Goal: Task Accomplishment & Management: Use online tool/utility

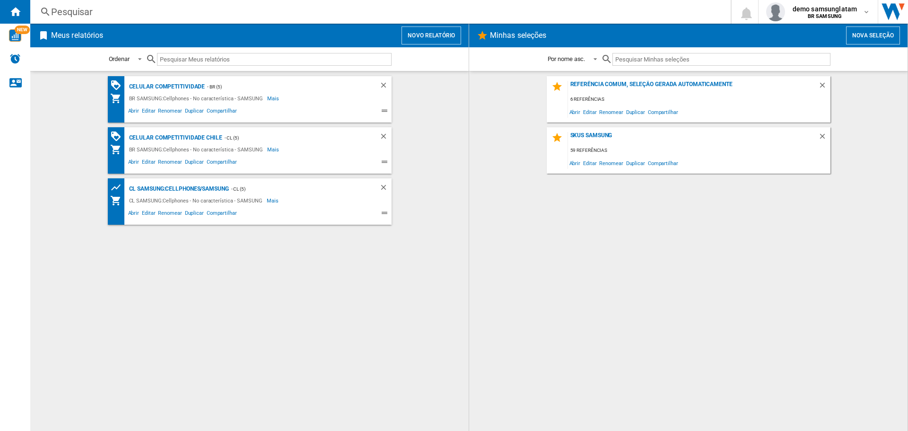
click at [453, 31] on button "Novo relatório" at bounding box center [431, 35] width 60 height 18
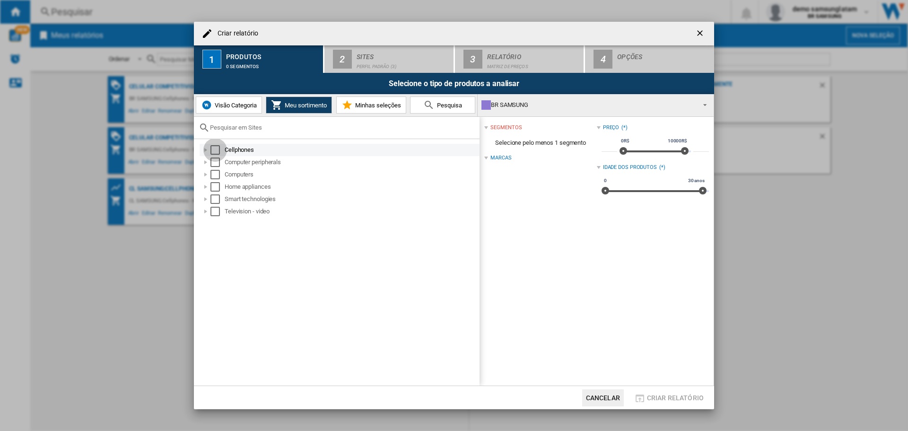
click at [217, 152] on div "Select" at bounding box center [214, 149] width 9 height 9
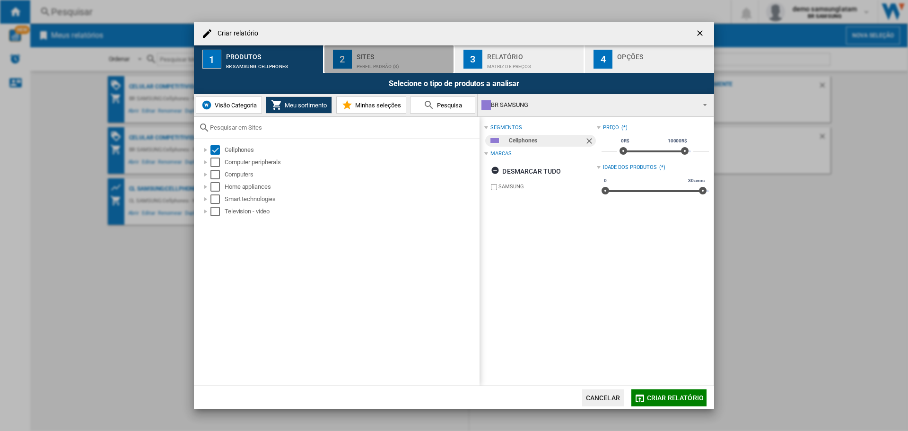
click at [414, 56] on div "Sites" at bounding box center [403, 54] width 93 height 10
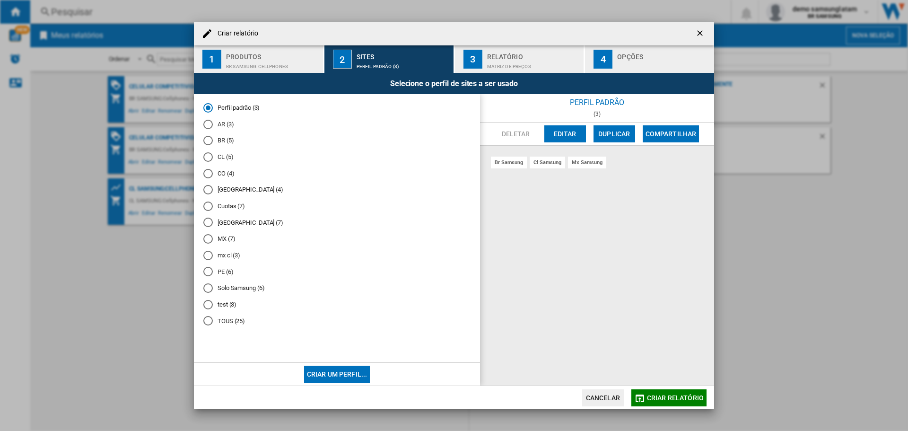
click at [227, 158] on md-radio-button "CL (5)" at bounding box center [336, 157] width 267 height 9
click at [673, 397] on span "Criar relatório" at bounding box center [675, 398] width 57 height 8
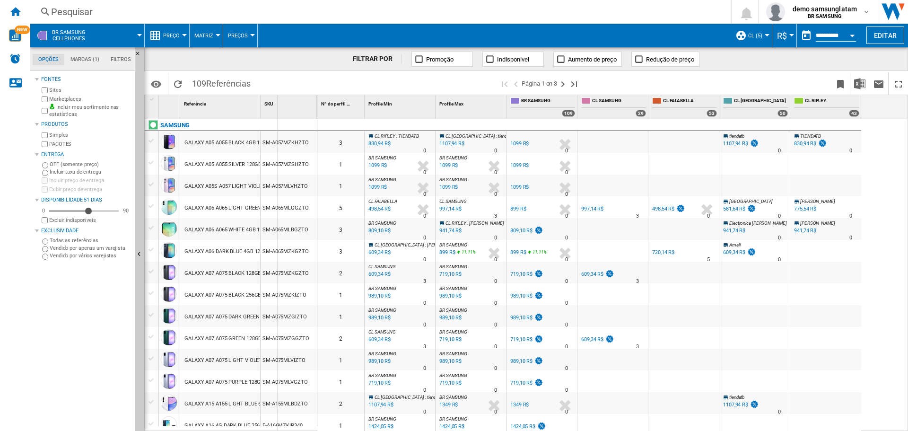
drag, startPoint x: 258, startPoint y: 106, endPoint x: 277, endPoint y: 106, distance: 18.9
click at [277, 106] on div "1 Referência 1 SKU 1" at bounding box center [231, 107] width 173 height 24
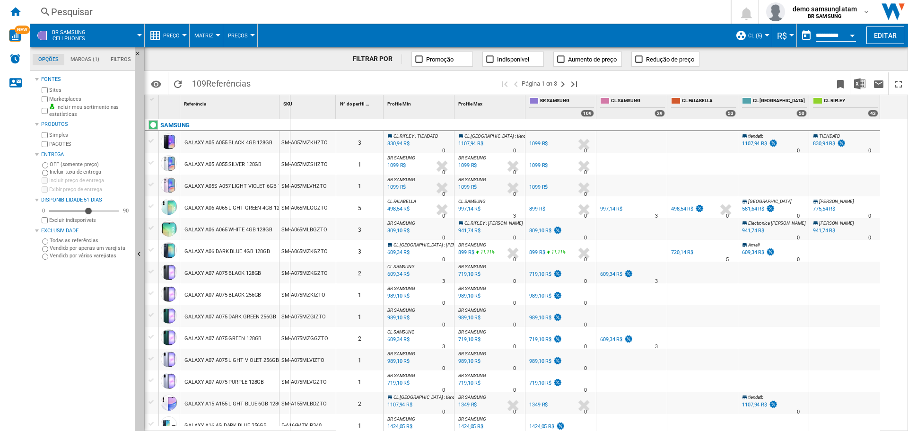
drag, startPoint x: 277, startPoint y: 111, endPoint x: 311, endPoint y: 112, distance: 34.5
click at [310, 112] on div "1 Referência 1 SKU 1" at bounding box center [240, 107] width 191 height 24
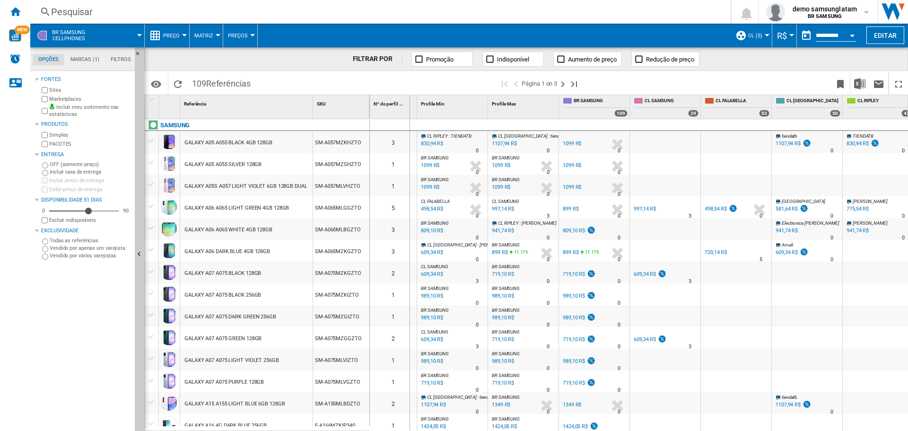
drag, startPoint x: 368, startPoint y: 111, endPoint x: 409, endPoint y: 111, distance: 41.1
click at [409, 111] on div "1 Referência 1 SKU 1 SAMSUNG GALAXY A05 A055 BLACK 4GB 128GB SM-A057MZKHZTO GAL…" at bounding box center [526, 262] width 763 height 335
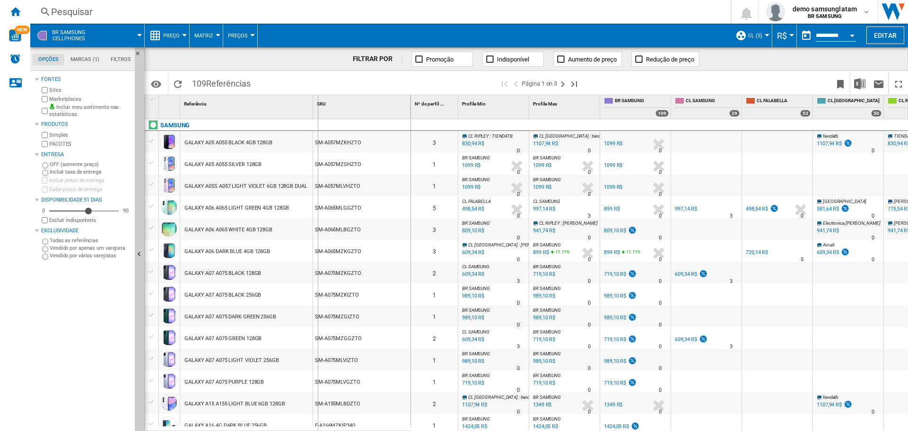
drag, startPoint x: 313, startPoint y: 110, endPoint x: 323, endPoint y: 110, distance: 10.4
click at [323, 110] on div "SKU 1" at bounding box center [362, 107] width 98 height 24
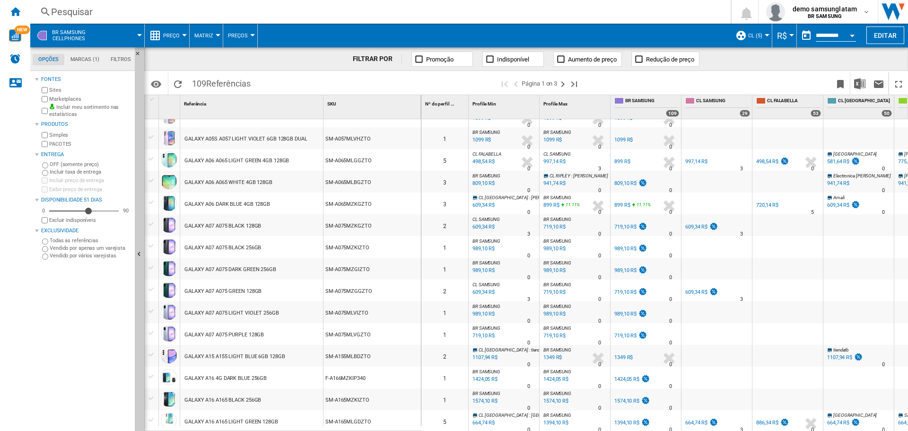
scroll to position [95, 0]
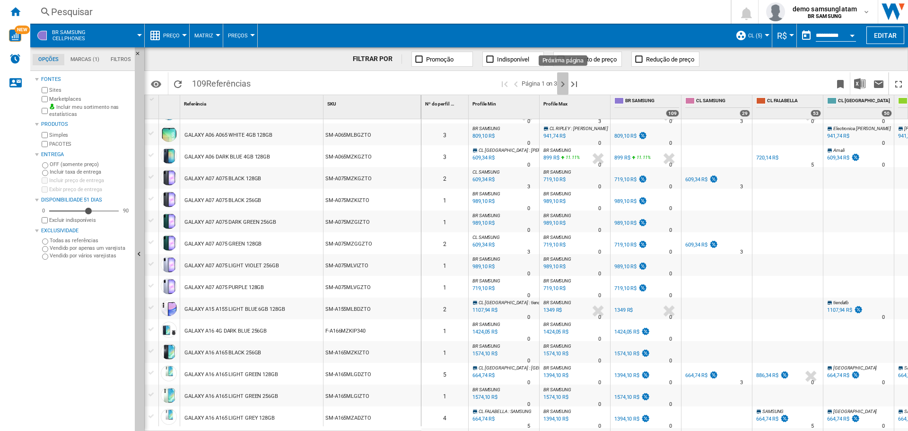
click at [564, 81] on ng-md-icon "Próxima página" at bounding box center [562, 83] width 11 height 11
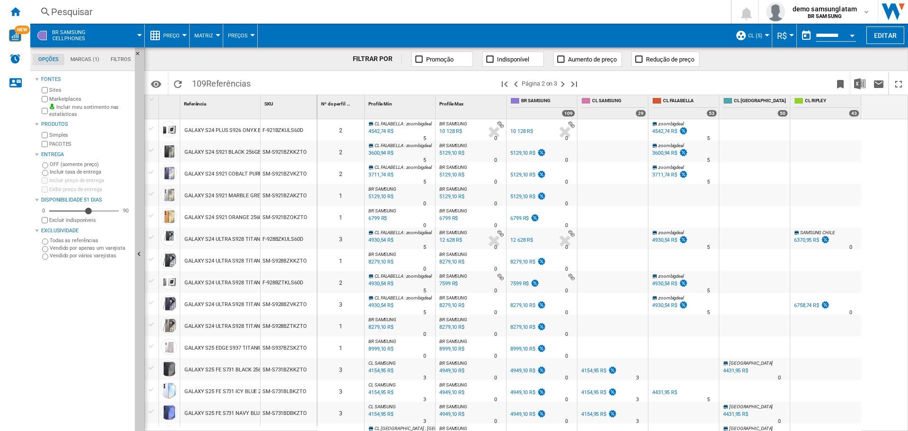
scroll to position [473, 0]
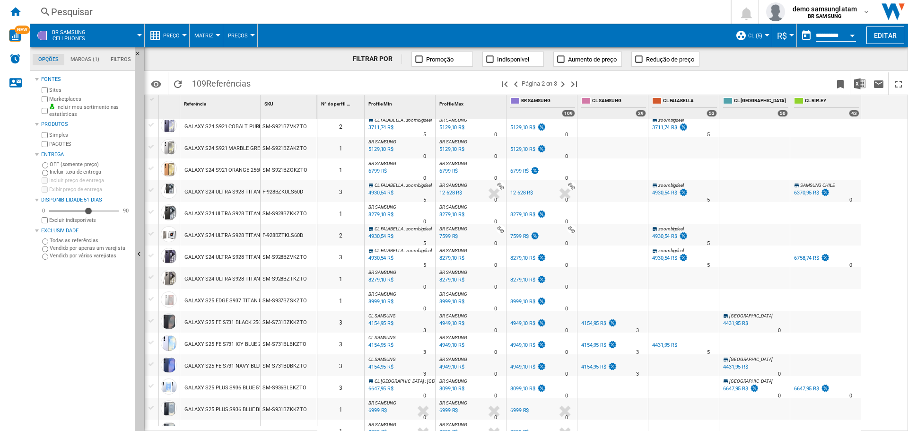
click at [212, 280] on div "GALAXY S24 ULTRA S928 TITANIUM YELLOW 256GB" at bounding box center [245, 279] width 123 height 22
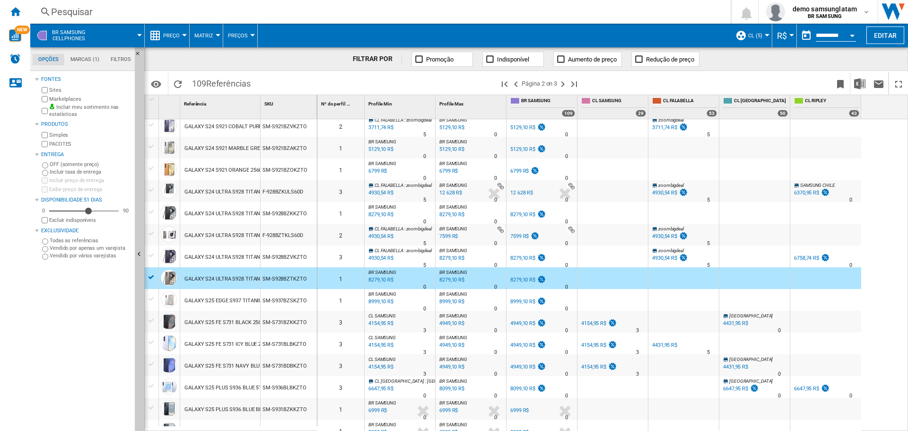
click at [202, 277] on div "GALAXY S24 ULTRA S928 TITANIUM YELLOW 256GB" at bounding box center [245, 279] width 123 height 22
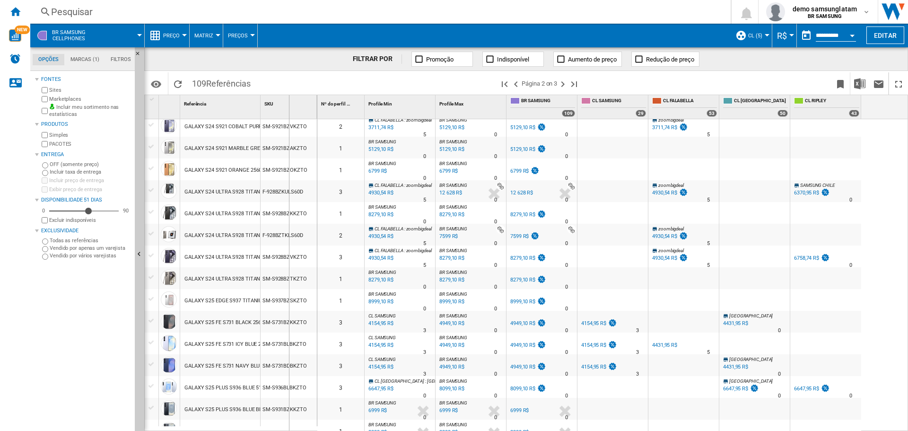
drag, startPoint x: 261, startPoint y: 112, endPoint x: 304, endPoint y: 113, distance: 43.1
click at [304, 113] on div "SKU 1" at bounding box center [289, 107] width 57 height 24
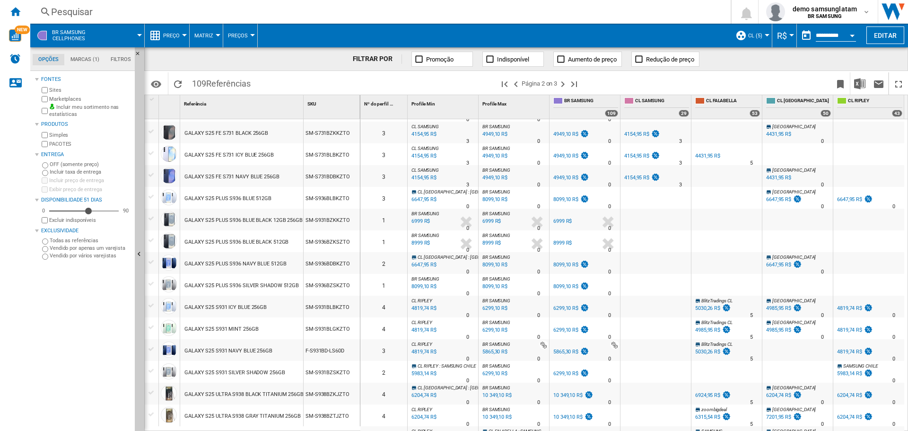
scroll to position [0, 0]
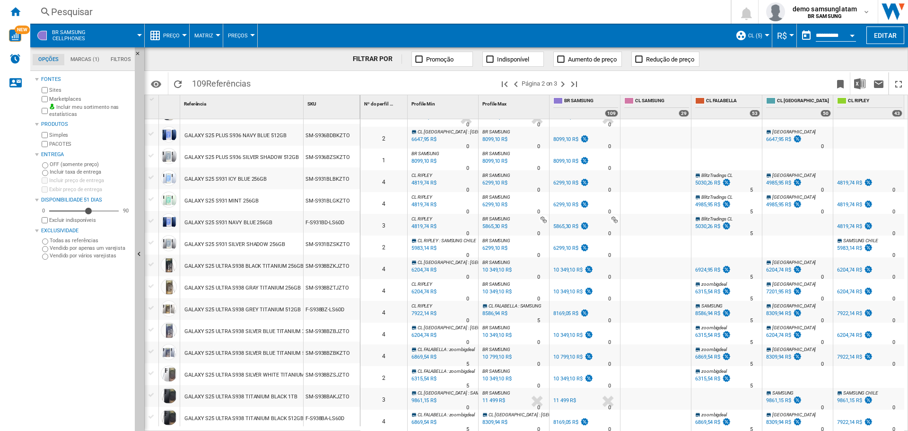
click at [227, 290] on div "GALAXY S25 ULTRA S938 GRAY TITANIUM 256GB" at bounding box center [242, 288] width 116 height 22
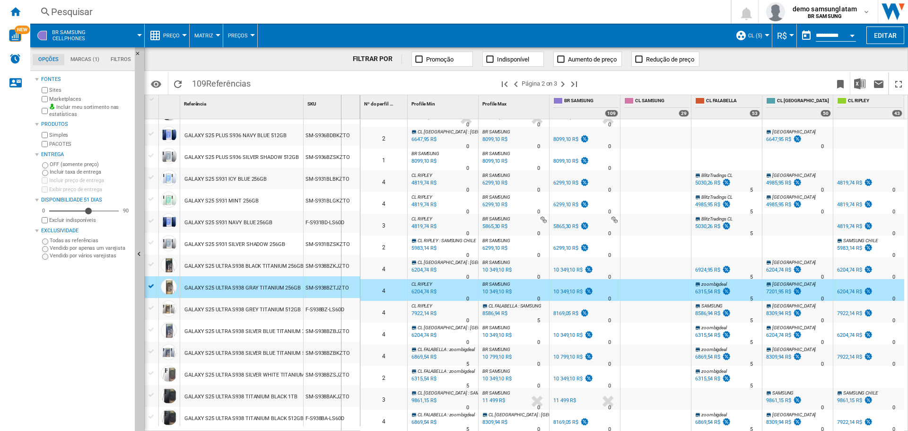
drag, startPoint x: 304, startPoint y: 105, endPoint x: 340, endPoint y: 105, distance: 35.9
click at [340, 105] on div "SKU 1" at bounding box center [332, 107] width 57 height 24
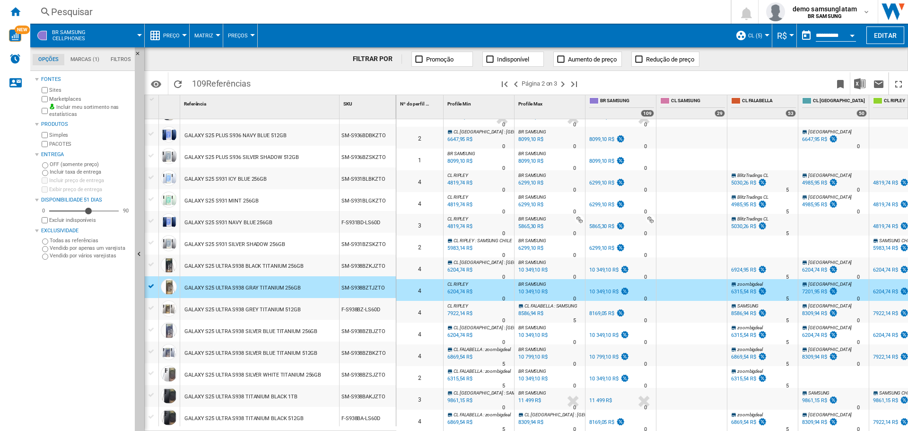
click at [243, 304] on div "GALAXY S25 ULTRA S938 GREY TITANIUM 512GB" at bounding box center [242, 310] width 116 height 22
click at [239, 308] on div "GALAXY S25 ULTRA S938 GREY TITANIUM 512GB" at bounding box center [242, 310] width 116 height 22
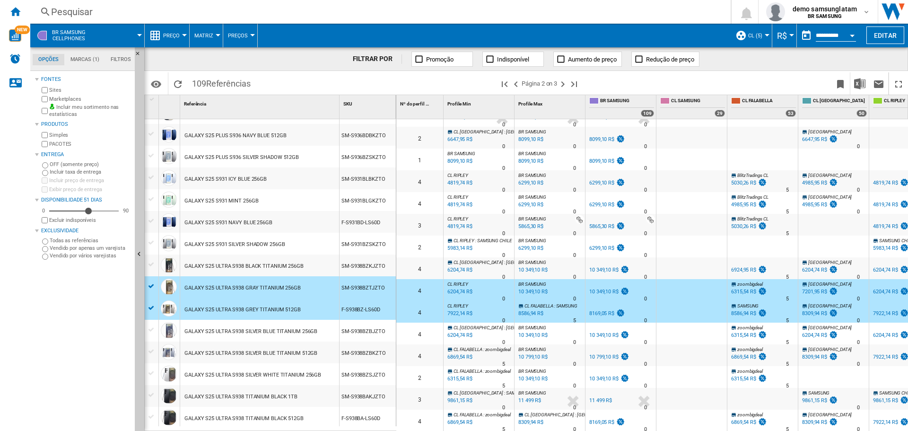
click at [230, 329] on div "GALAXY S25 ULTRA S938 SILVER BLUE TITANIUM 256GB" at bounding box center [250, 332] width 133 height 22
click at [194, 333] on div "GALAXY S25 ULTRA S938 SILVER BLUE TITANIUM 256GB" at bounding box center [250, 332] width 133 height 22
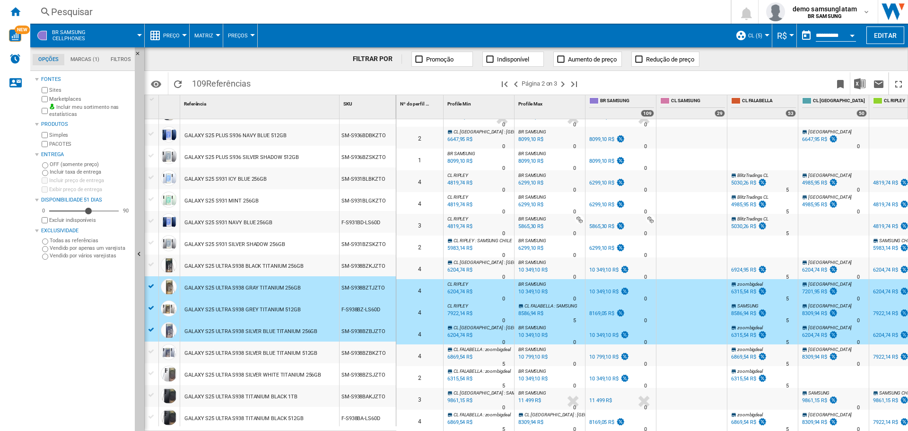
click at [196, 354] on div "GALAXY S25 ULTRA S938 SILVER BLUE TITANIUM 512GB" at bounding box center [250, 353] width 133 height 22
click at [205, 418] on div "GALAXY S25 ULTRA S938 TITANIUM BLACK 512GB" at bounding box center [243, 419] width 119 height 22
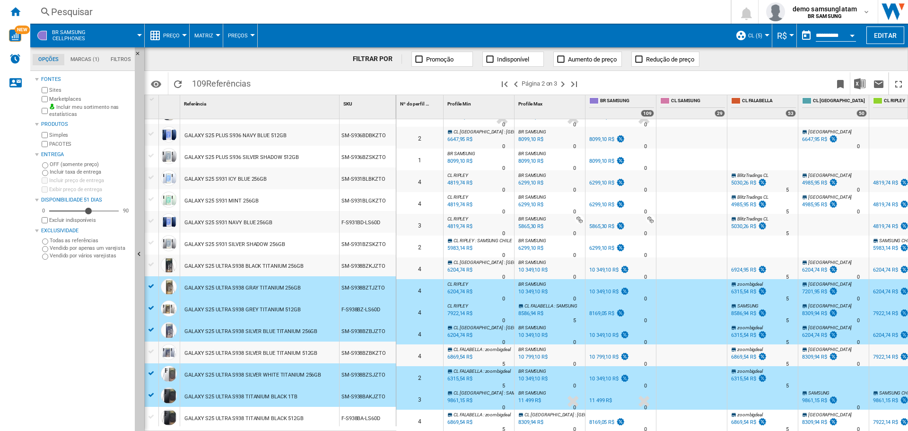
click at [184, 348] on div "GALAXY S25 ULTRA S938 SILVER BLUE TITANIUM 512GB" at bounding box center [259, 352] width 159 height 22
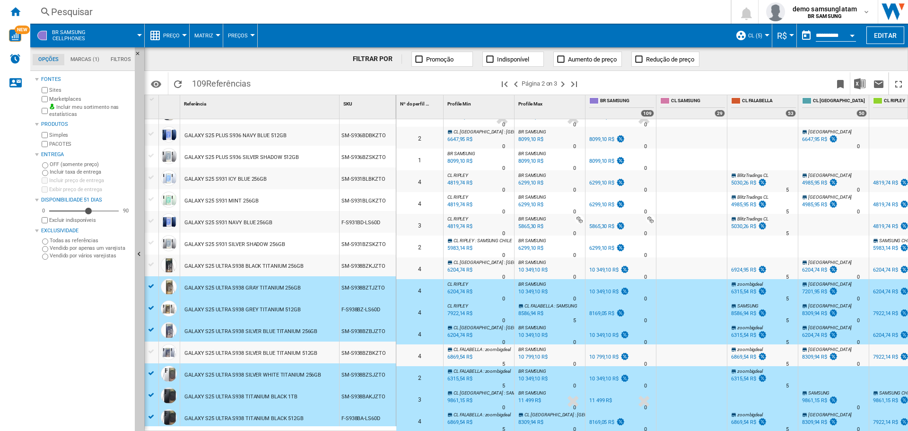
click at [154, 357] on div at bounding box center [152, 352] width 14 height 22
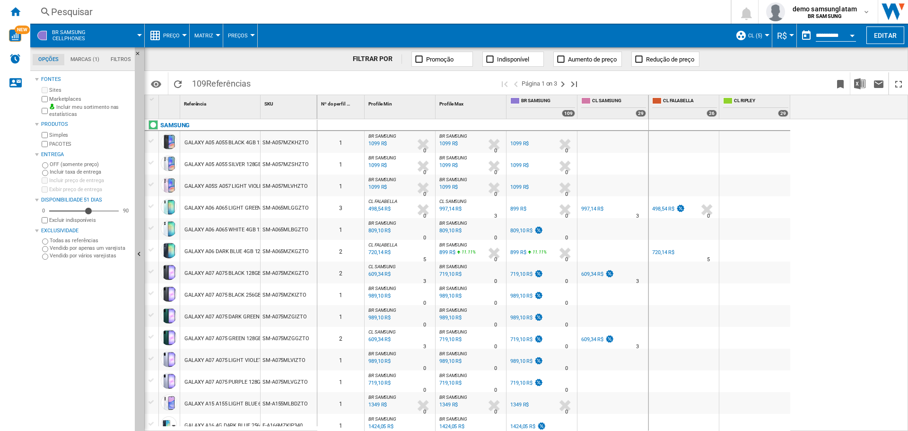
drag, startPoint x: 646, startPoint y: 105, endPoint x: 678, endPoint y: 105, distance: 31.7
click at [678, 105] on div "Nº do perfil 1 Profile Min 1 Profile Max 1 BR SAMSUNG 109 CL SAMSUNG 29 [PERSON…" at bounding box center [553, 107] width 473 height 24
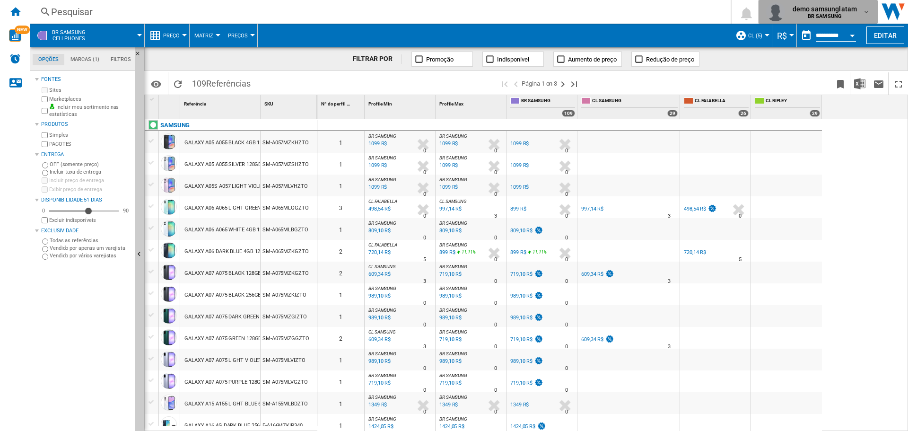
click at [849, 11] on span "demo samsunglatam" at bounding box center [824, 8] width 64 height 9
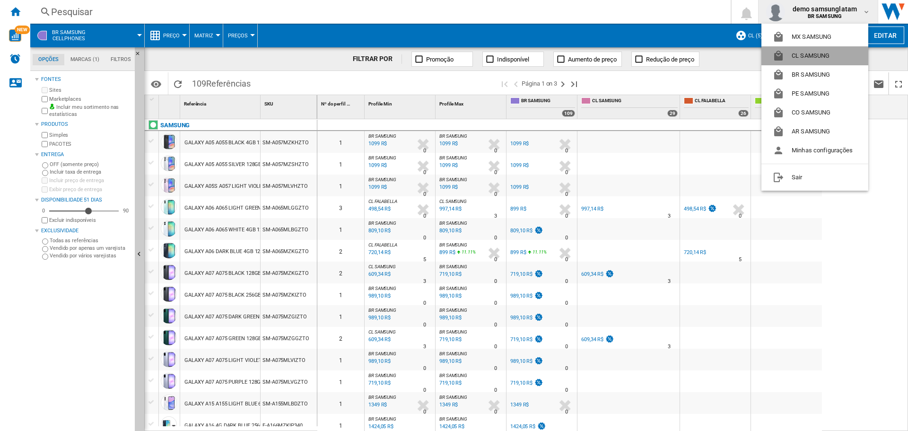
click at [815, 54] on button "CL SAMSUNG" at bounding box center [814, 55] width 107 height 19
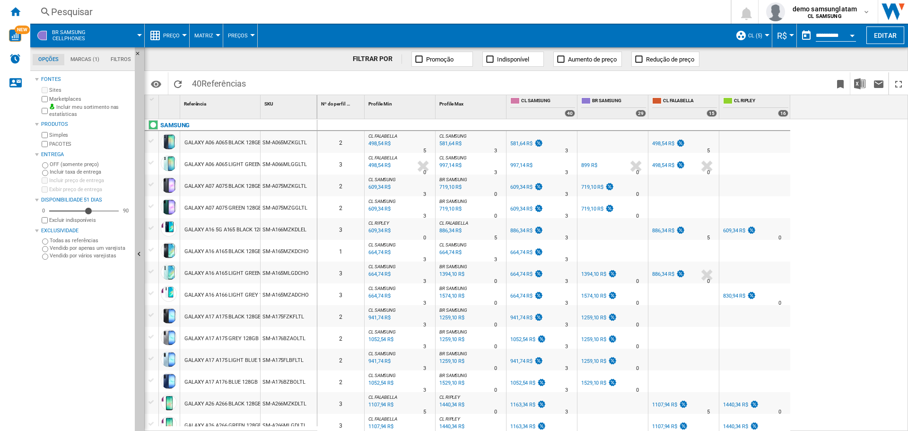
click at [54, 101] on label "Marketplaces" at bounding box center [90, 99] width 82 height 7
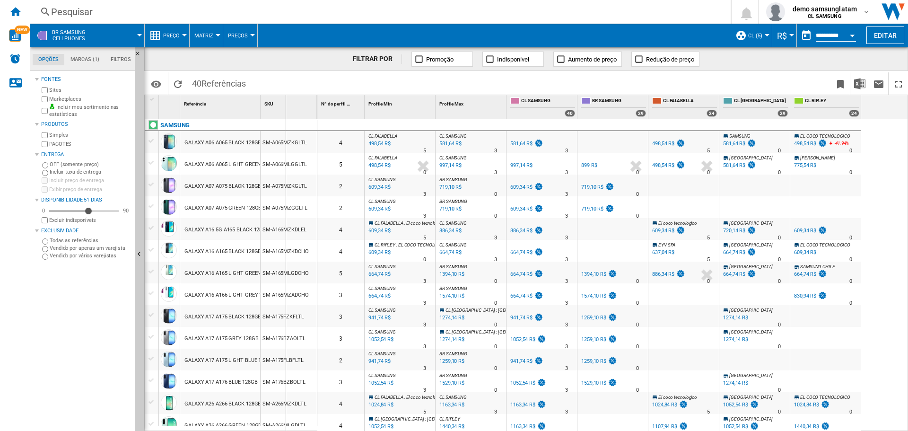
drag, startPoint x: 261, startPoint y: 109, endPoint x: 285, endPoint y: 110, distance: 24.6
click at [285, 110] on div "SKU 1" at bounding box center [289, 107] width 57 height 24
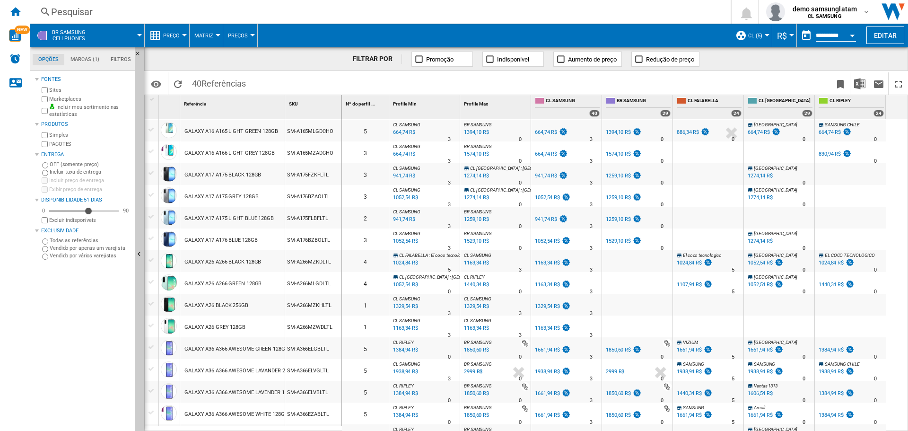
scroll to position [189, 0]
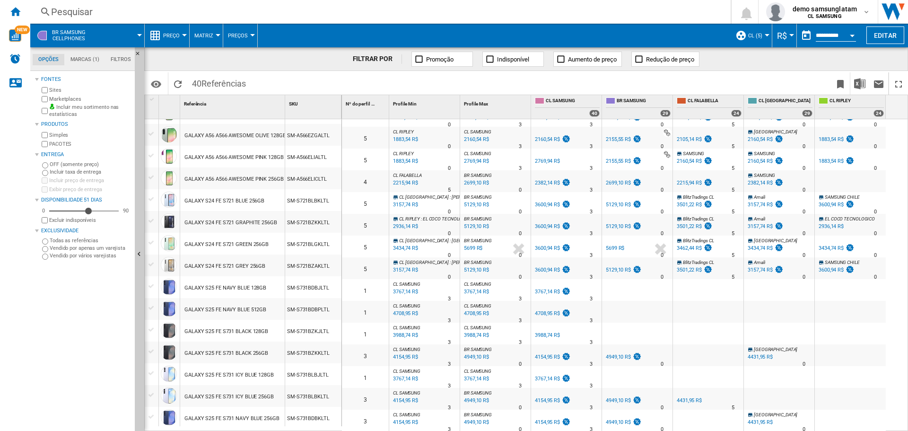
click at [240, 287] on div "GALAXY S25 FE NAVY BLUE 128GB" at bounding box center [225, 288] width 82 height 22
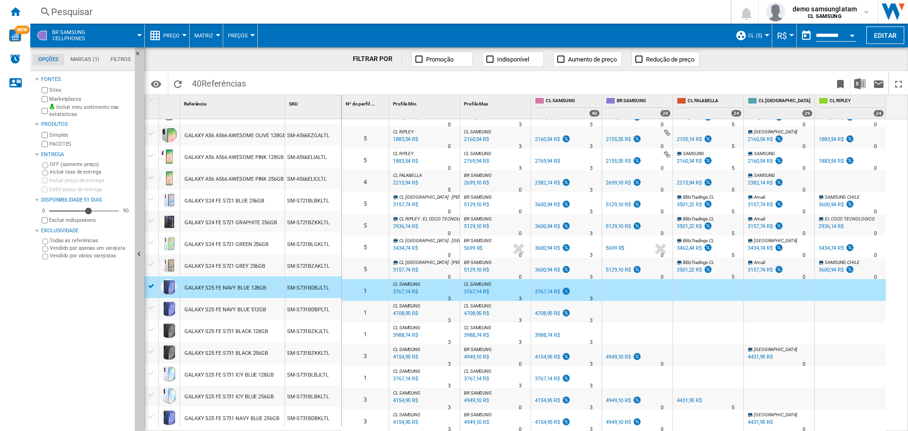
click at [230, 417] on div "GALAXY S25 FE S731 NAVY BLUE 256GB" at bounding box center [231, 419] width 95 height 22
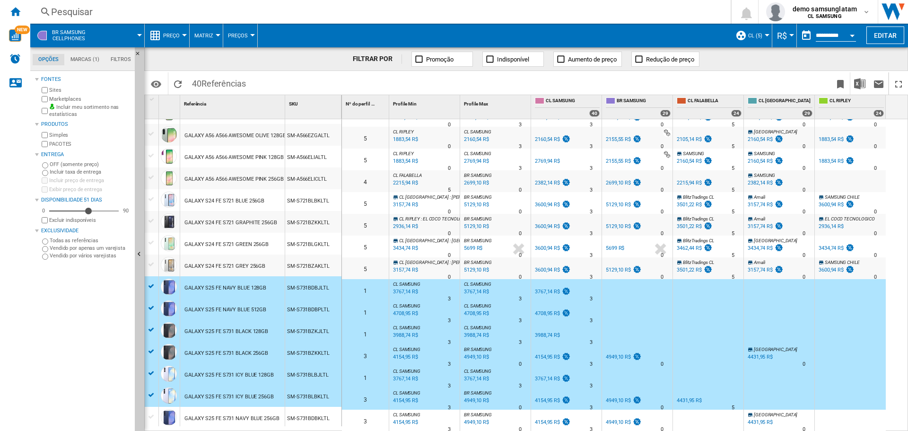
click at [153, 419] on div at bounding box center [152, 416] width 10 height 9
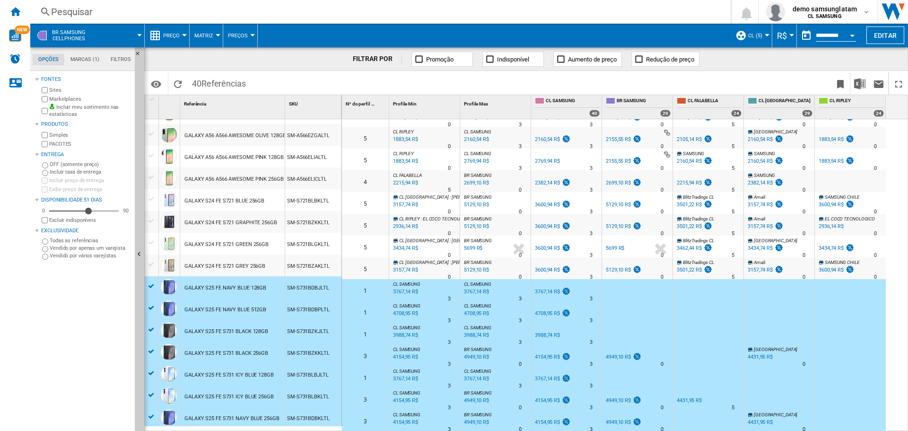
click at [145, 287] on div at bounding box center [152, 286] width 14 height 10
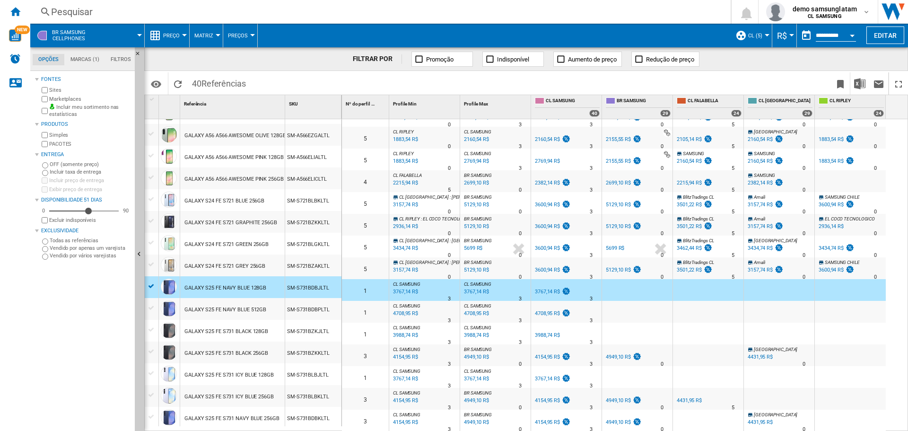
click at [152, 281] on div at bounding box center [152, 286] width 14 height 10
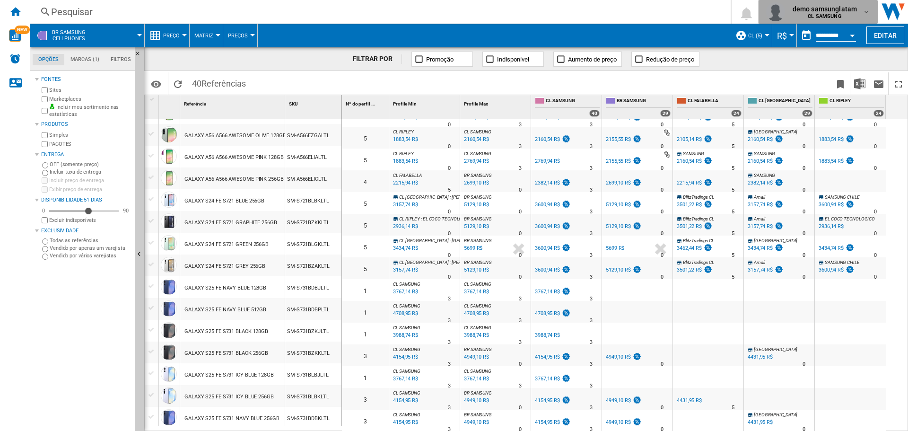
click at [835, 15] on b "CL SAMSUNG" at bounding box center [825, 16] width 34 height 6
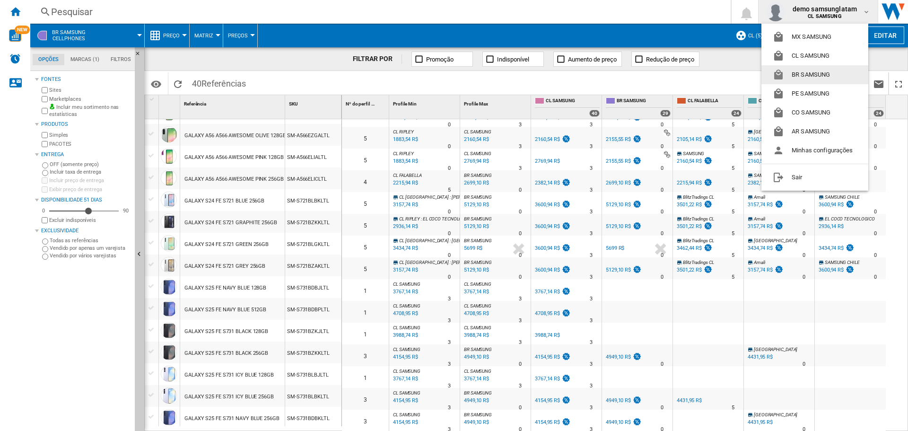
click at [806, 70] on button "BR SAMSUNG" at bounding box center [814, 74] width 107 height 19
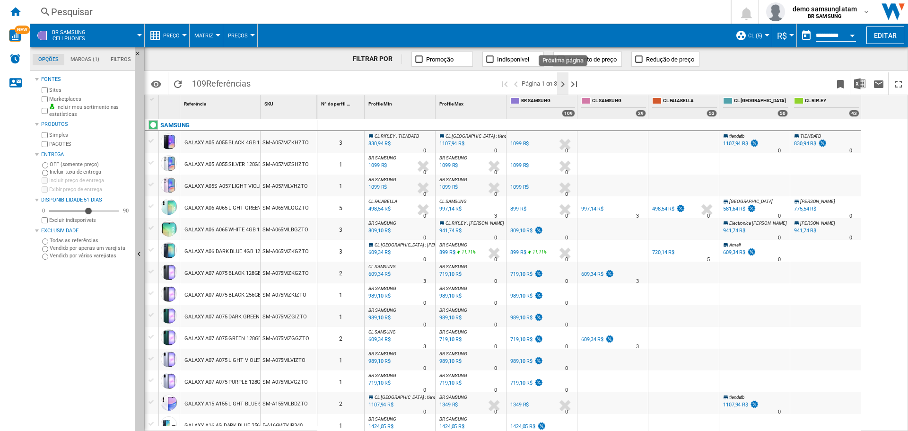
click at [564, 88] on ng-md-icon "Próxima página" at bounding box center [562, 83] width 11 height 11
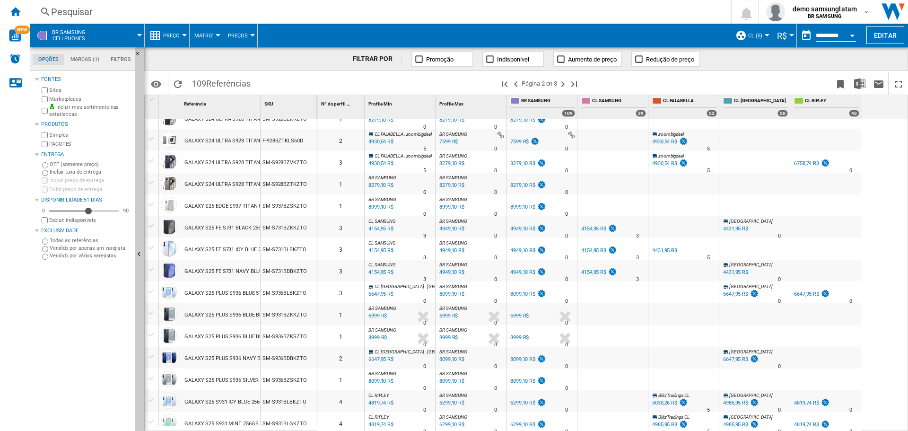
scroll to position [757, 0]
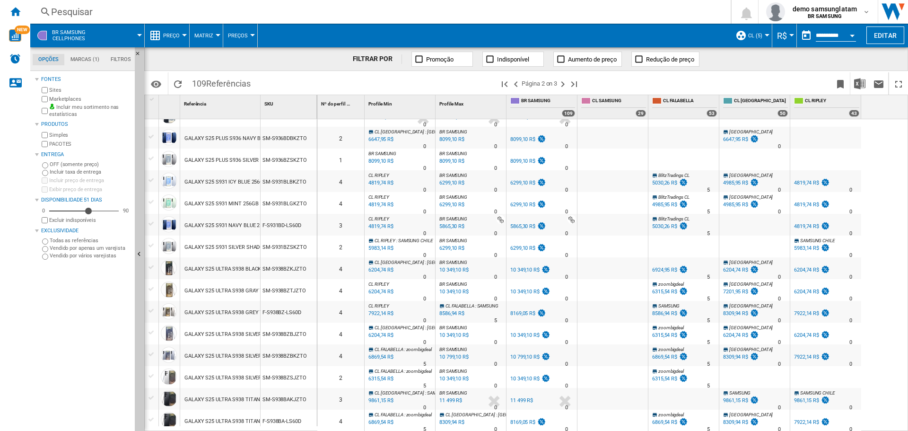
click at [225, 313] on div "GALAXY S25 ULTRA S938 GREY TITANIUM 512GB" at bounding box center [242, 313] width 116 height 22
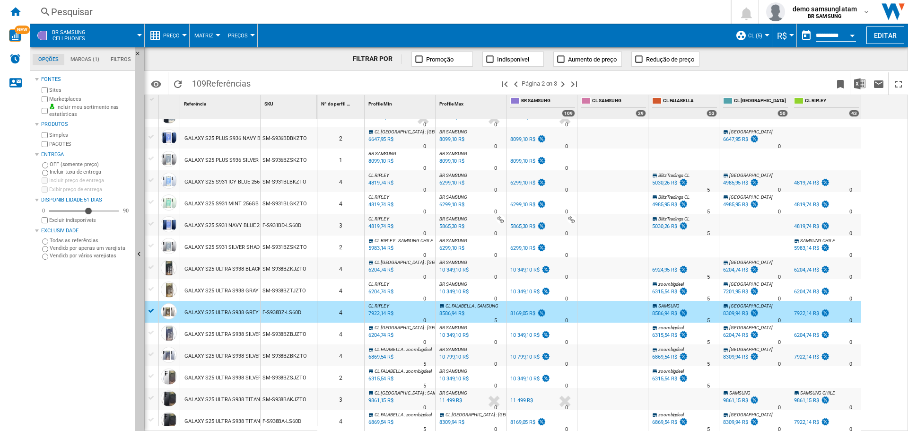
click at [518, 312] on div "8169,05 R$" at bounding box center [522, 313] width 25 height 6
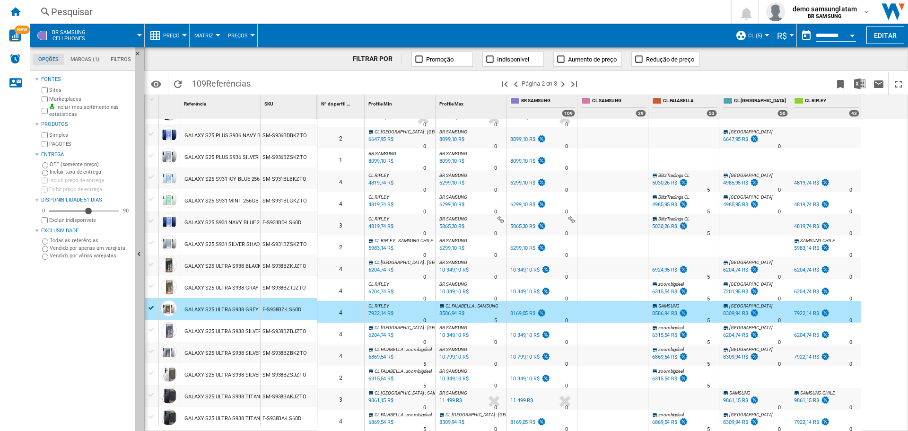
scroll to position [693, 0]
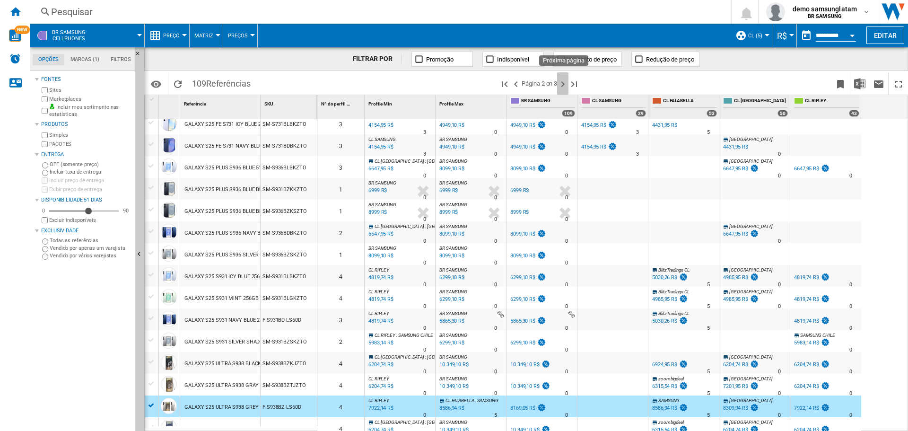
click at [565, 80] on ng-md-icon "Próxima página" at bounding box center [562, 83] width 11 height 11
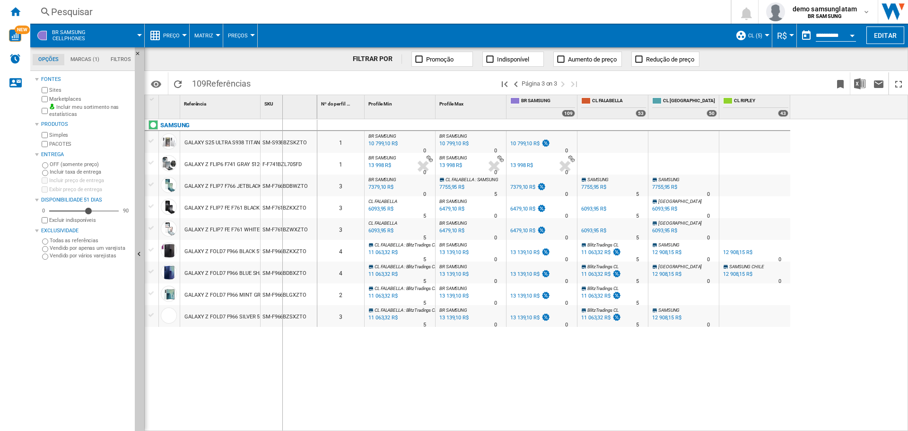
drag, startPoint x: 261, startPoint y: 116, endPoint x: 293, endPoint y: 116, distance: 31.7
click at [293, 116] on div "SKU 1" at bounding box center [289, 107] width 57 height 24
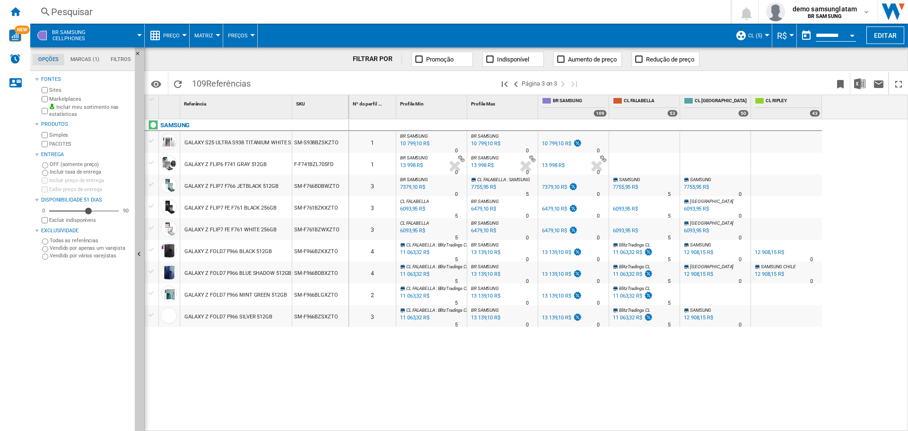
click at [231, 251] on div "GALAXY Z FOLD7 F966 BLACK 512GB" at bounding box center [227, 252] width 87 height 22
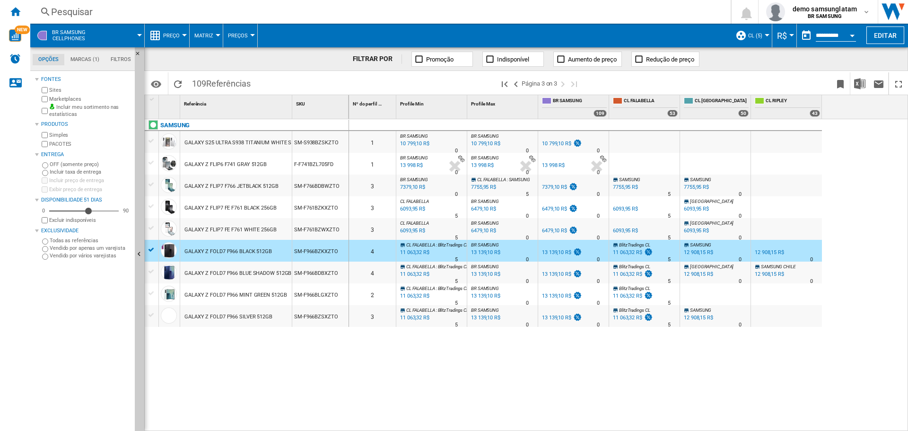
click at [230, 266] on div "GALAXY Z FOLD7 F966 BLUE SHADOW 512GB" at bounding box center [237, 273] width 107 height 22
click at [840, 14] on b "BR SAMSUNG" at bounding box center [825, 16] width 34 height 6
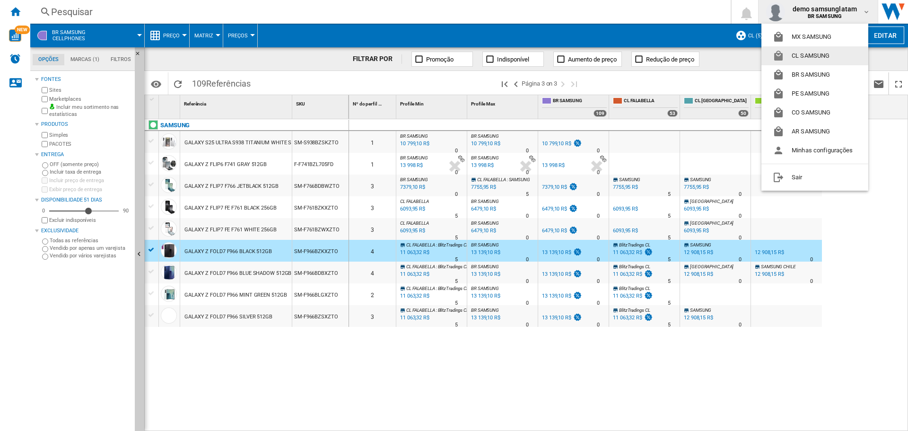
click at [805, 63] on button "CL SAMSUNG" at bounding box center [814, 55] width 107 height 19
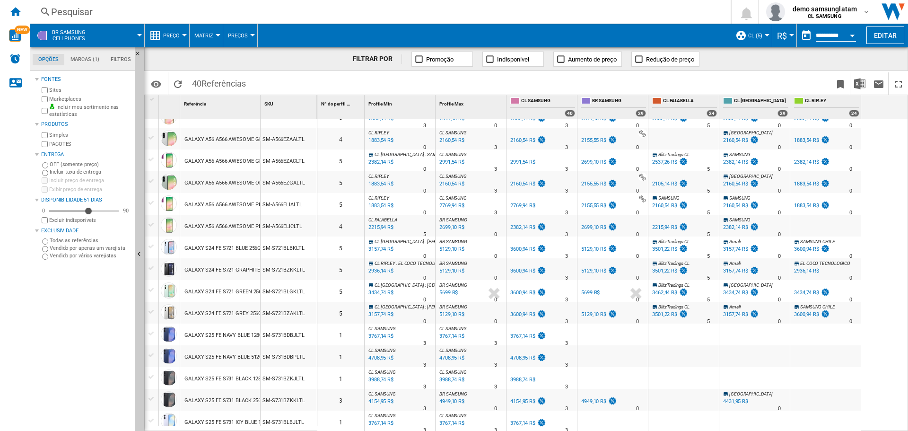
scroll to position [570, 0]
